Goal: Transaction & Acquisition: Purchase product/service

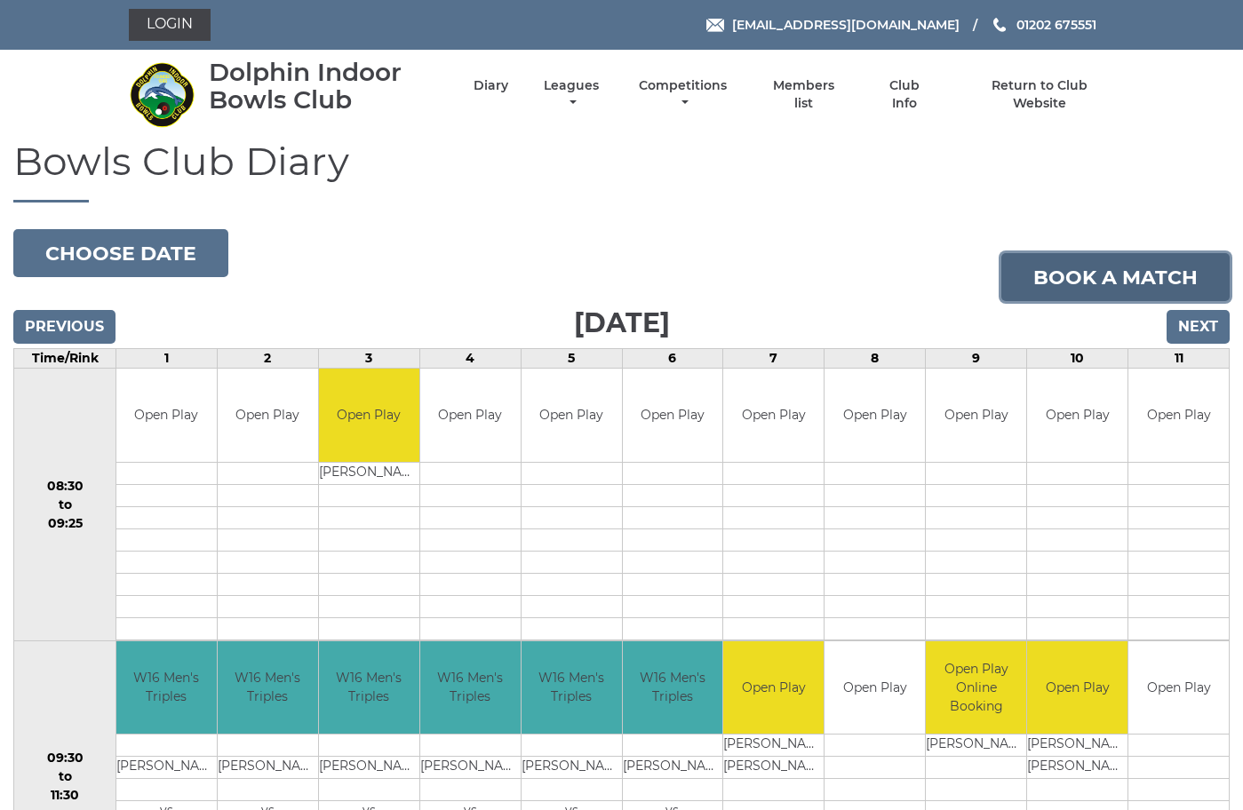
click at [1077, 301] on link "Book a match" at bounding box center [1115, 277] width 228 height 48
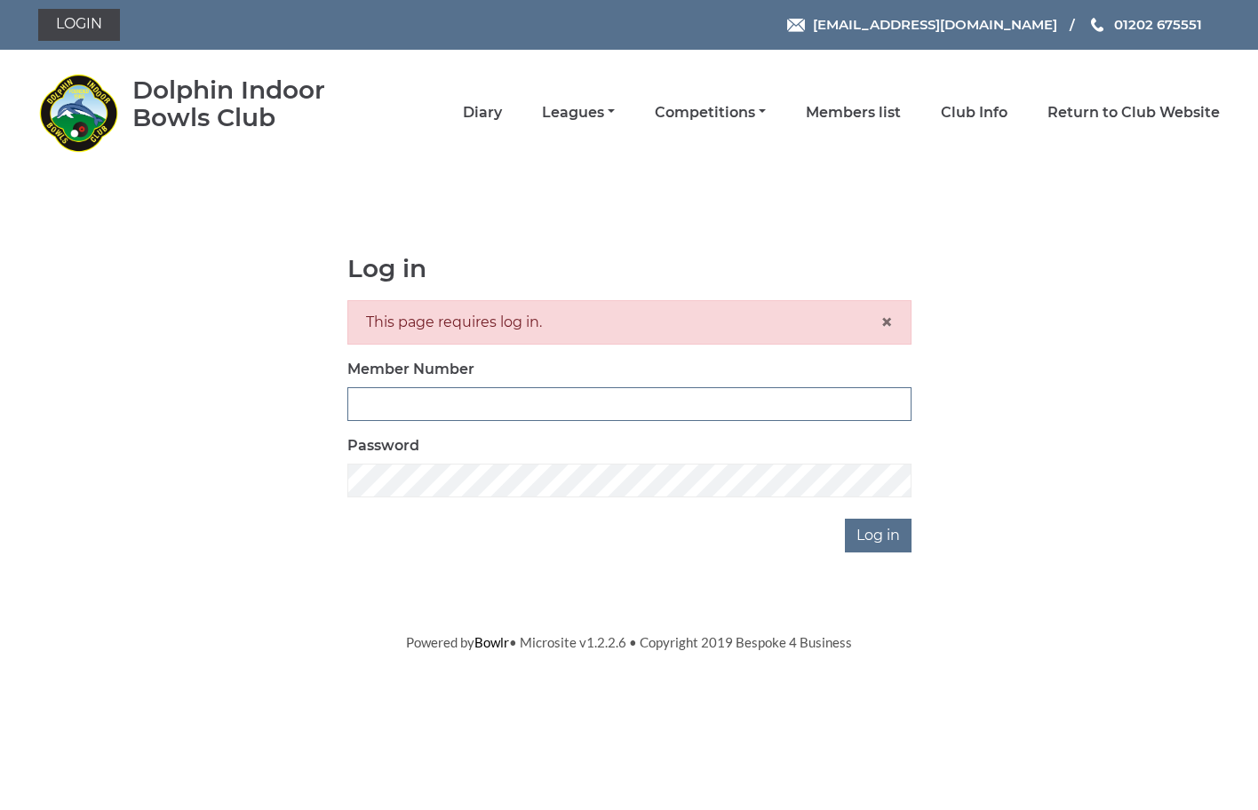
click at [393, 398] on input "Member Number" at bounding box center [629, 404] width 564 height 34
type input "3299"
click at [876, 534] on input "Log in" at bounding box center [878, 536] width 67 height 34
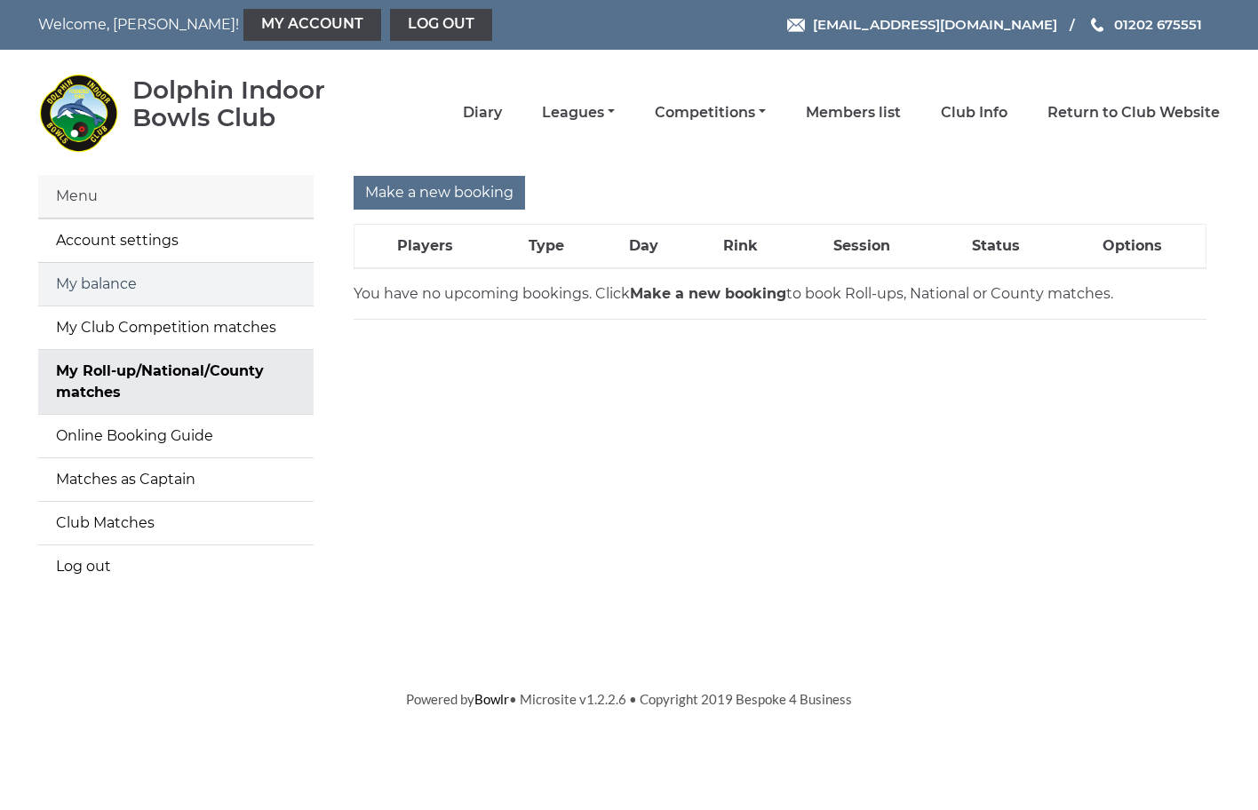
click at [93, 280] on link "My balance" at bounding box center [175, 284] width 275 height 43
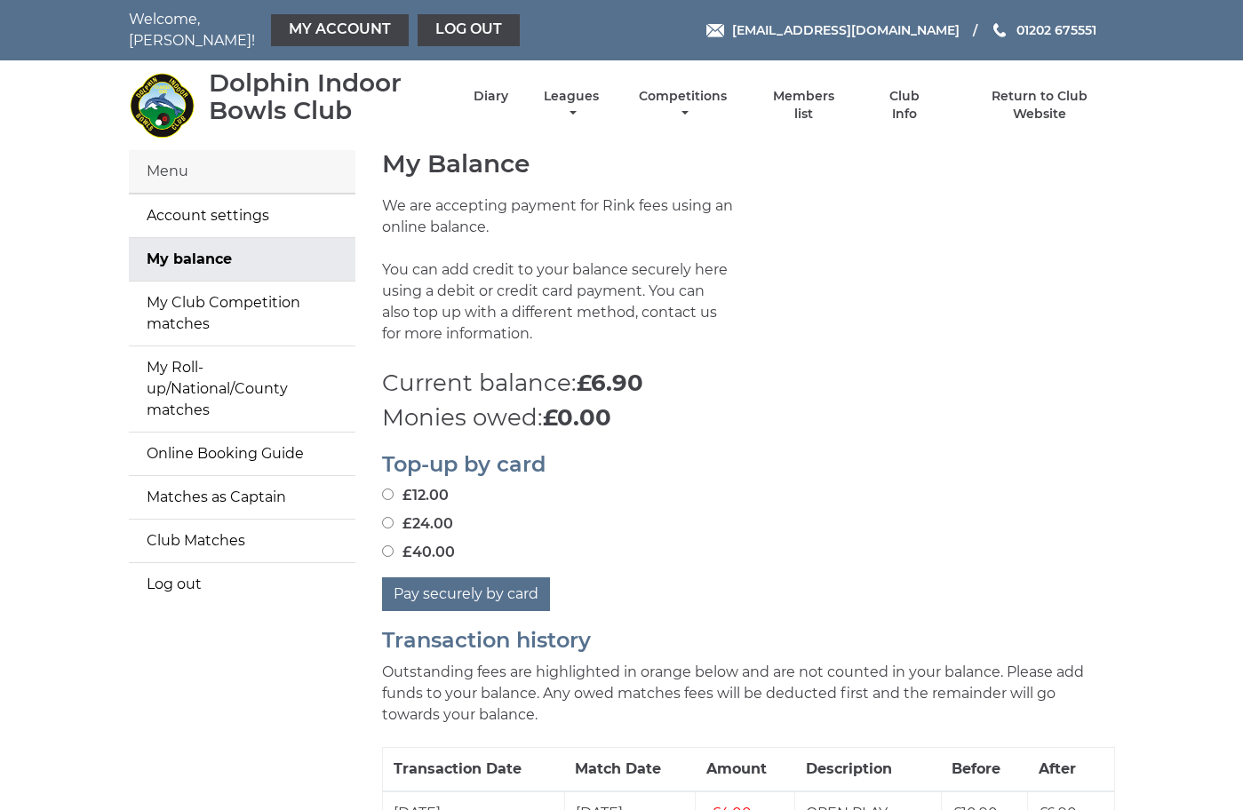
click at [382, 526] on input "£24.00" at bounding box center [388, 523] width 12 height 12
radio input "true"
click at [398, 598] on button "Pay securely by card" at bounding box center [466, 594] width 168 height 34
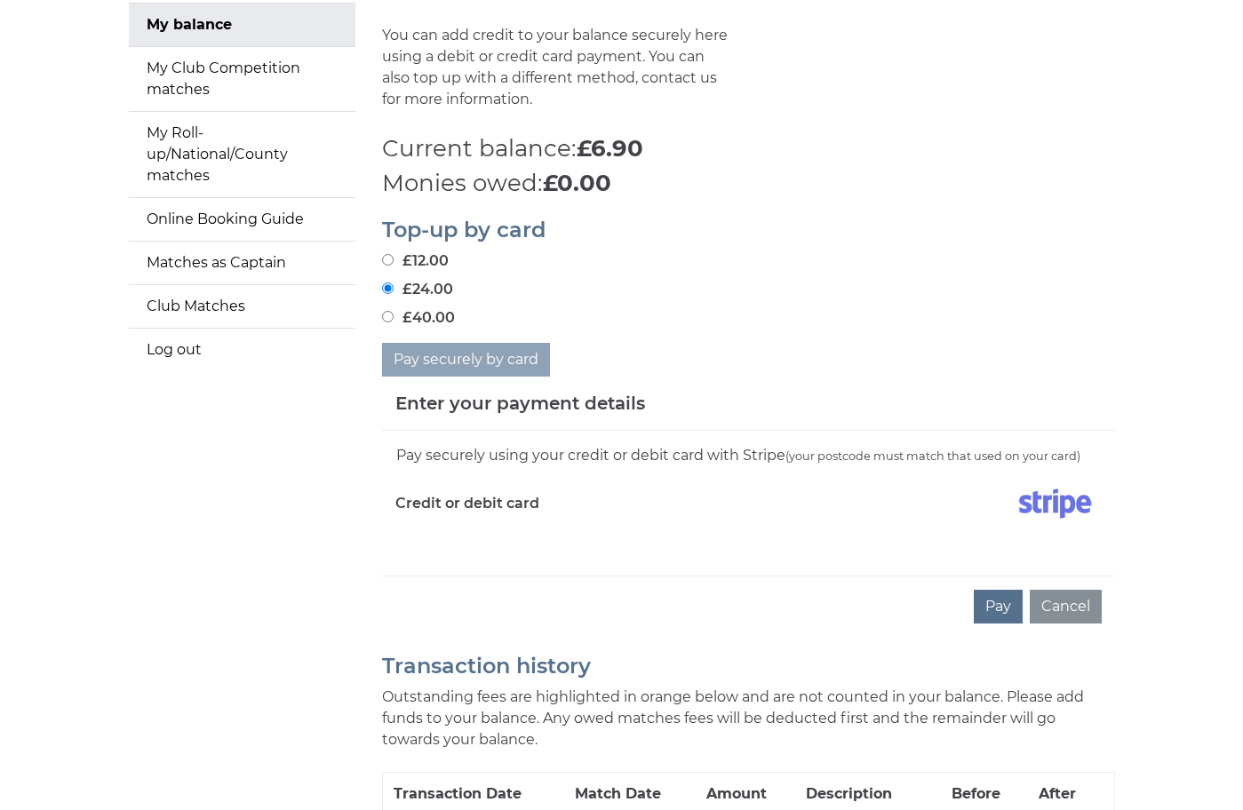
scroll to position [362, 0]
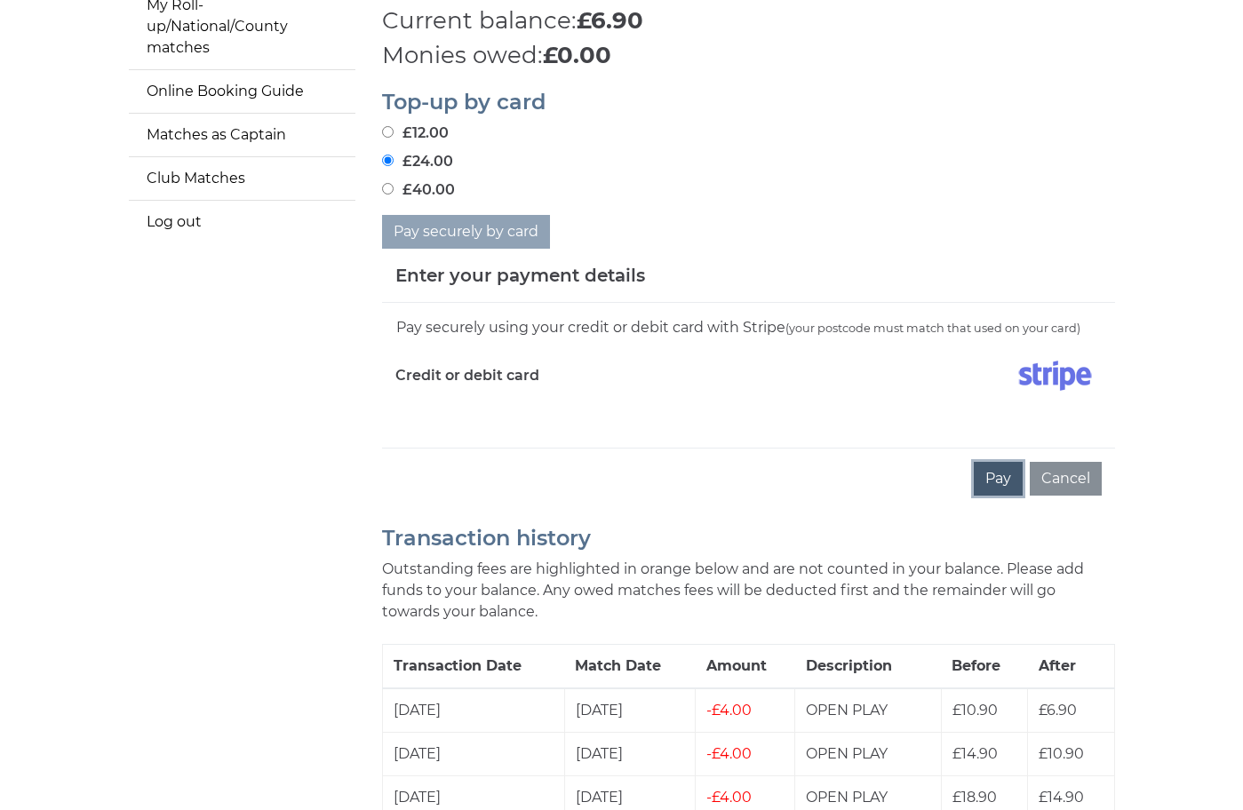
click at [1022, 474] on button "Pay" at bounding box center [998, 479] width 49 height 34
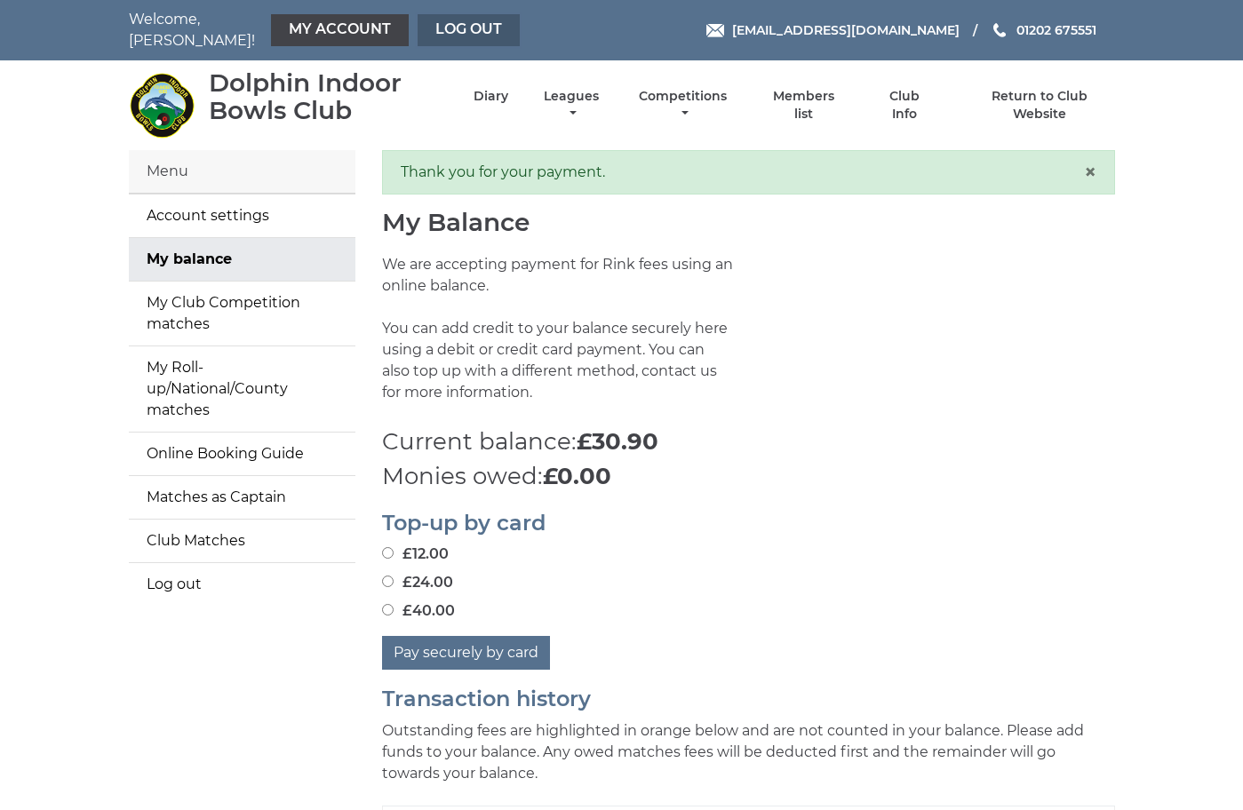
click at [418, 21] on link "Log out" at bounding box center [469, 30] width 102 height 32
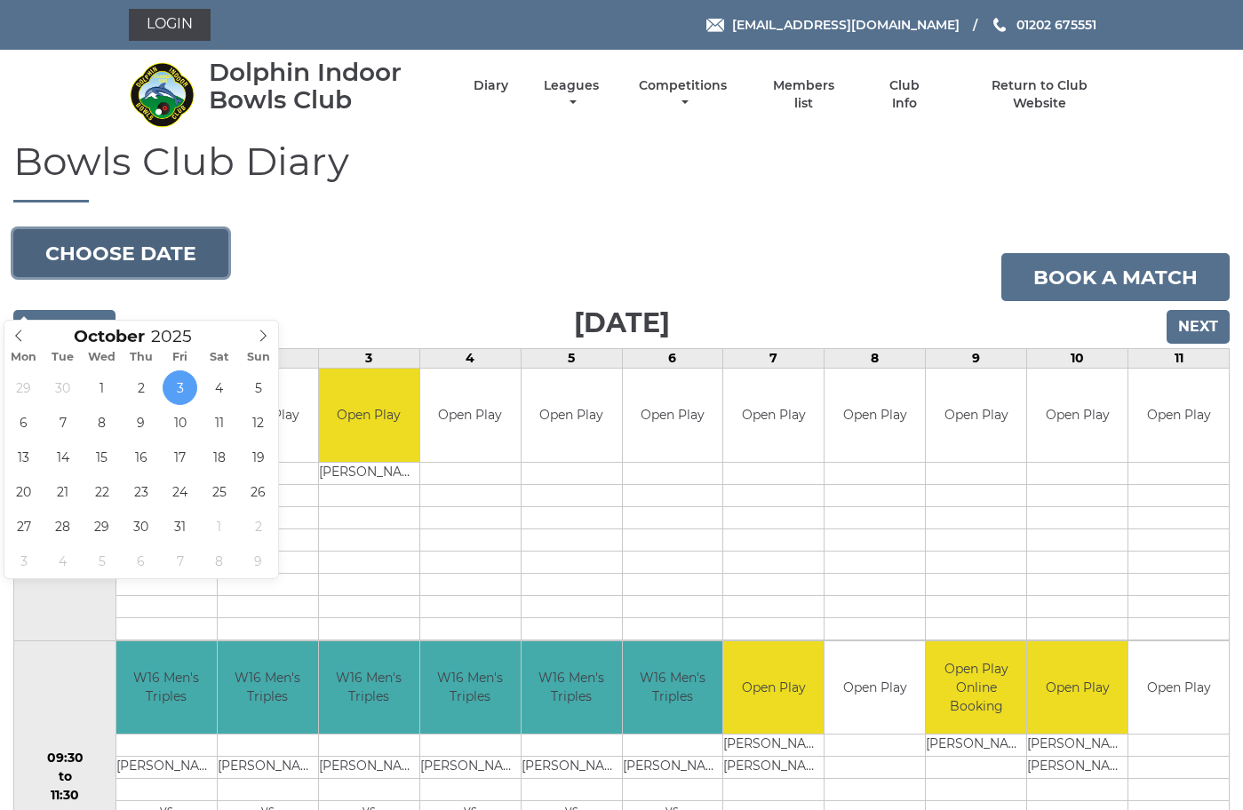
click at [118, 277] on button "Choose date" at bounding box center [120, 253] width 215 height 48
type input "[DATE]"
